Goal: Task Accomplishment & Management: Manage account settings

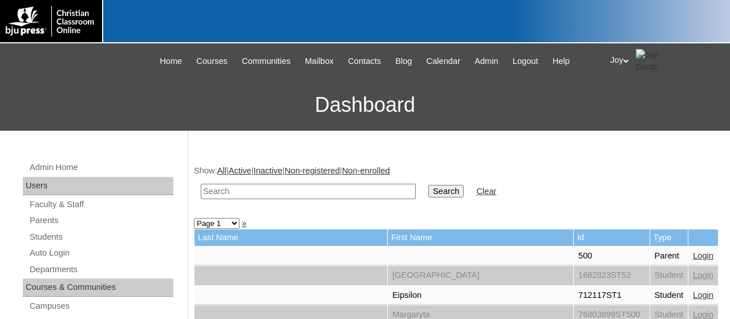
click at [494, 60] on span "Admin" at bounding box center [486, 61] width 24 height 13
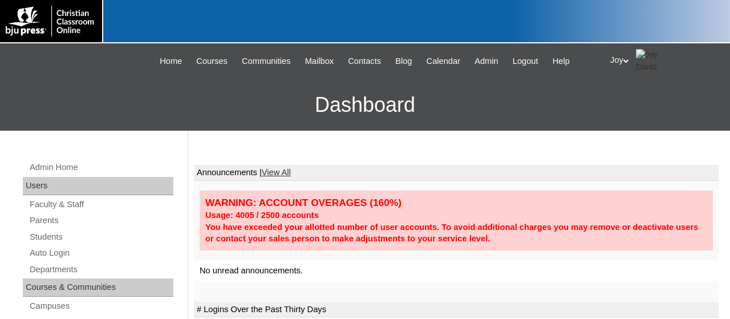
click at [494, 60] on span "Admin" at bounding box center [486, 61] width 24 height 13
click at [44, 254] on link "Auto Login" at bounding box center [101, 253] width 145 height 14
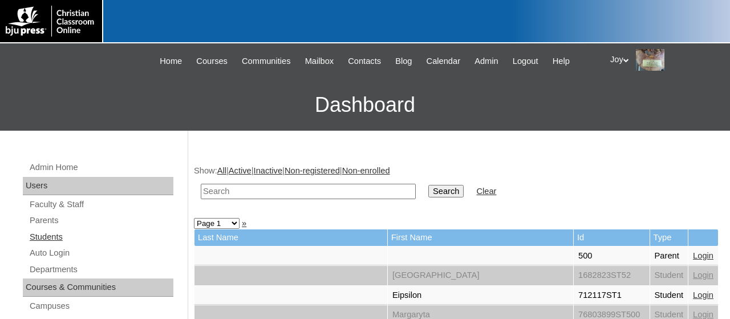
click at [50, 235] on link "Students" at bounding box center [101, 237] width 145 height 14
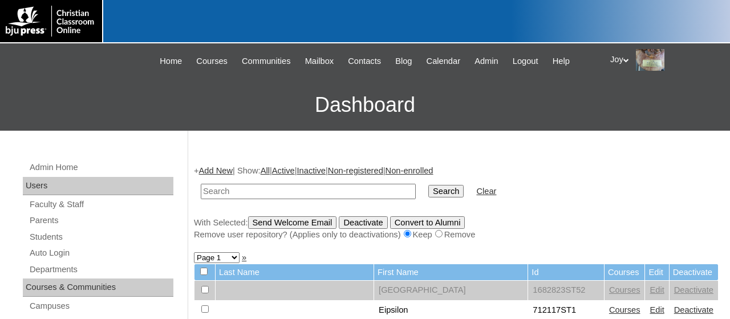
click at [275, 189] on input "text" at bounding box center [308, 191] width 215 height 15
type input "To grant a retake for both graded and non-graded assignments that are not taken…"
click at [537, 39] on div at bounding box center [365, 21] width 730 height 43
click at [44, 238] on link "Students" at bounding box center [101, 237] width 145 height 14
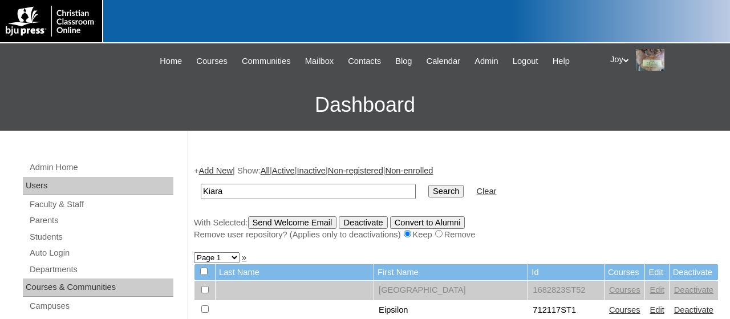
type input "Kiara"
click at [428, 185] on input "Search" at bounding box center [445, 191] width 35 height 13
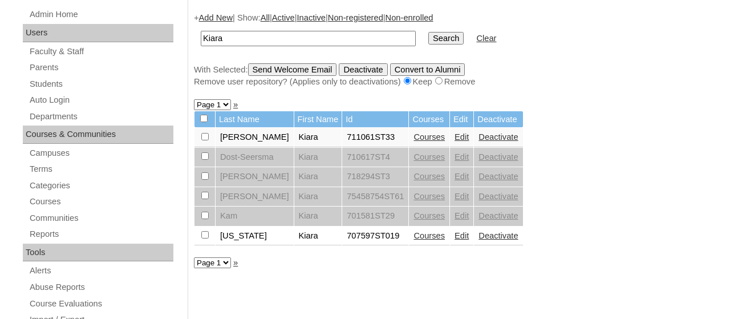
scroll to position [156, 0]
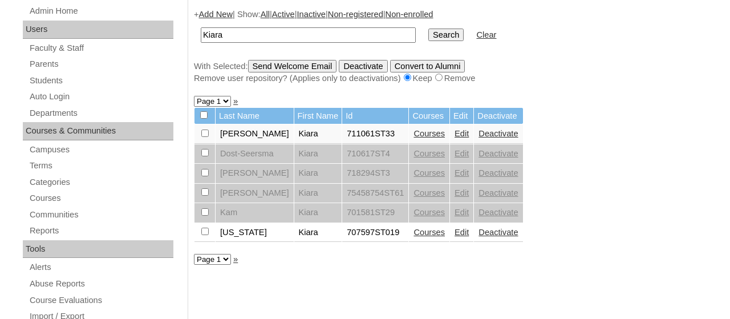
click at [454, 237] on link "Edit" at bounding box center [461, 231] width 14 height 9
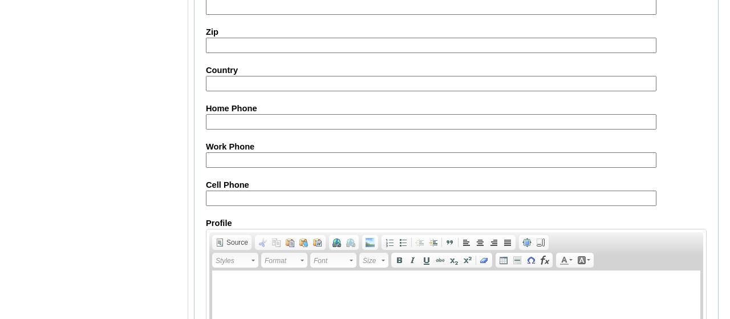
scroll to position [1434, 0]
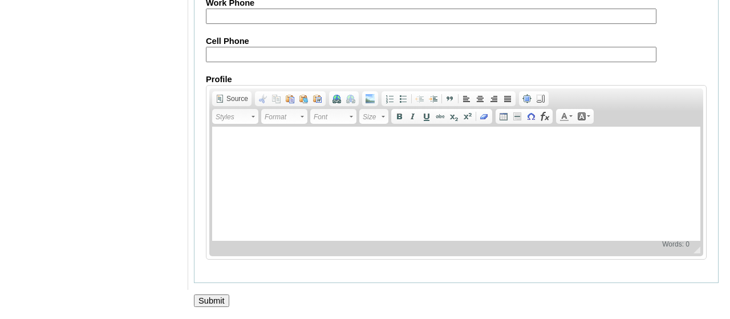
click at [214, 300] on input "Submit" at bounding box center [211, 300] width 35 height 13
